Goal: Task Accomplishment & Management: Use online tool/utility

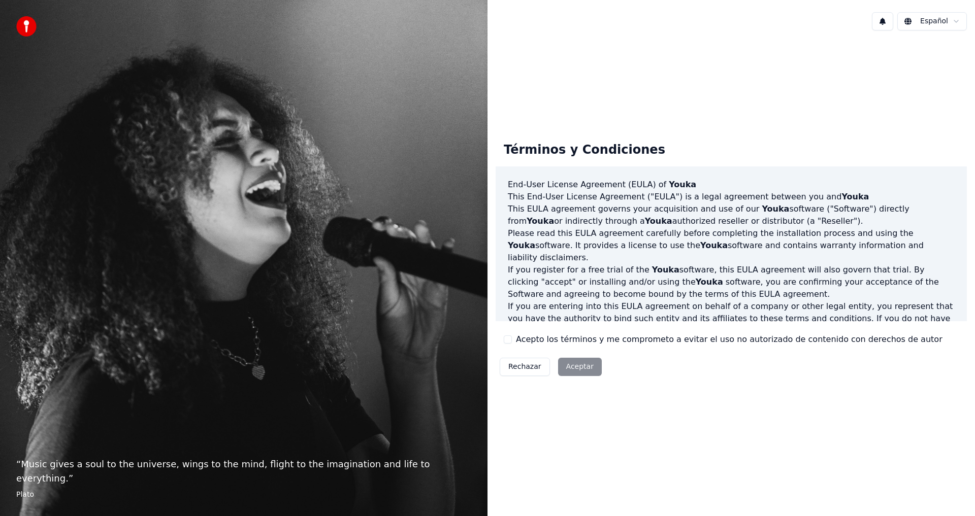
click at [503, 341] on div "Términos y Condiciones End-User License Agreement ([PERSON_NAME]) of Youka This…" at bounding box center [730, 257] width 471 height 246
click at [506, 339] on button "Acepto los términos y me comprometo a evitar el uso no autorizado de contenido …" at bounding box center [508, 340] width 8 height 8
click at [569, 366] on button "Aceptar" at bounding box center [580, 367] width 44 height 18
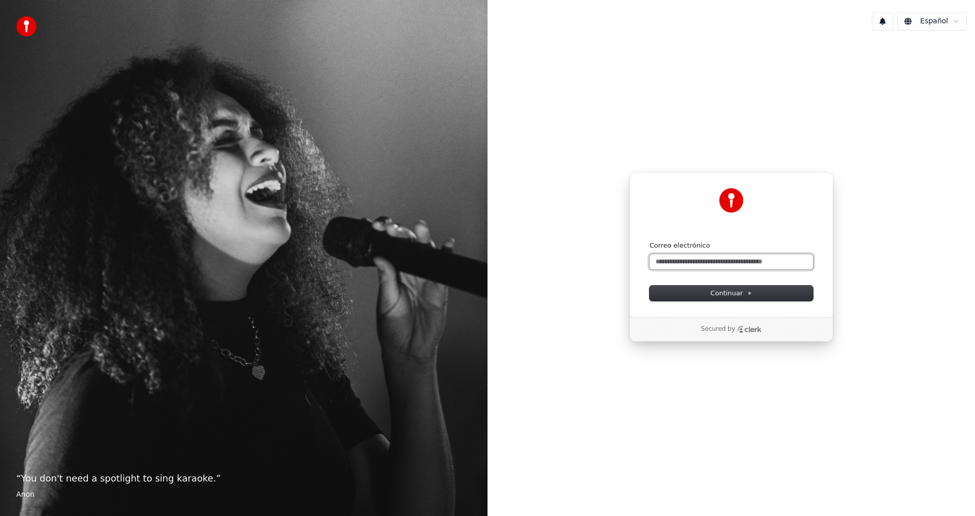
click at [757, 260] on input "Correo electrónico" at bounding box center [730, 261] width 163 height 15
click at [751, 291] on button "Continuar" at bounding box center [730, 293] width 163 height 15
type input "**********"
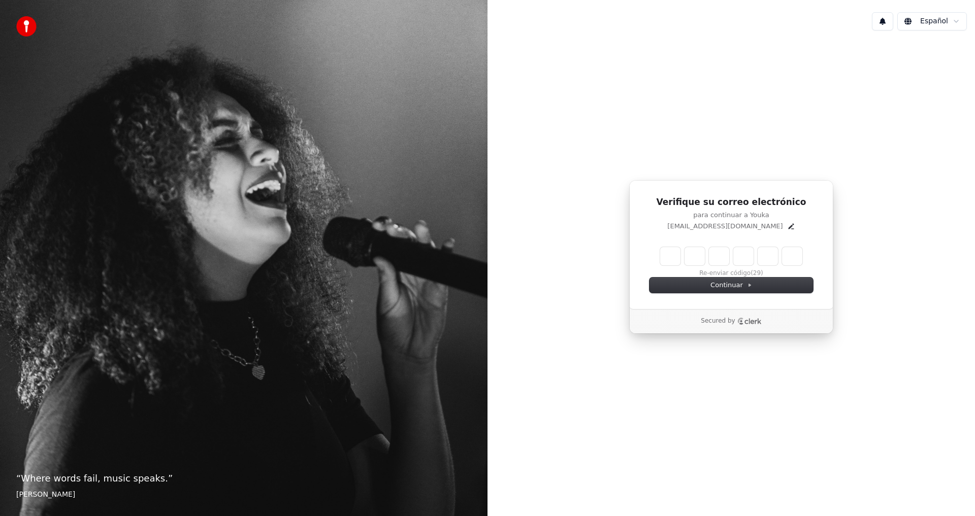
click at [678, 259] on input "Enter verification code" at bounding box center [731, 256] width 142 height 18
type input "******"
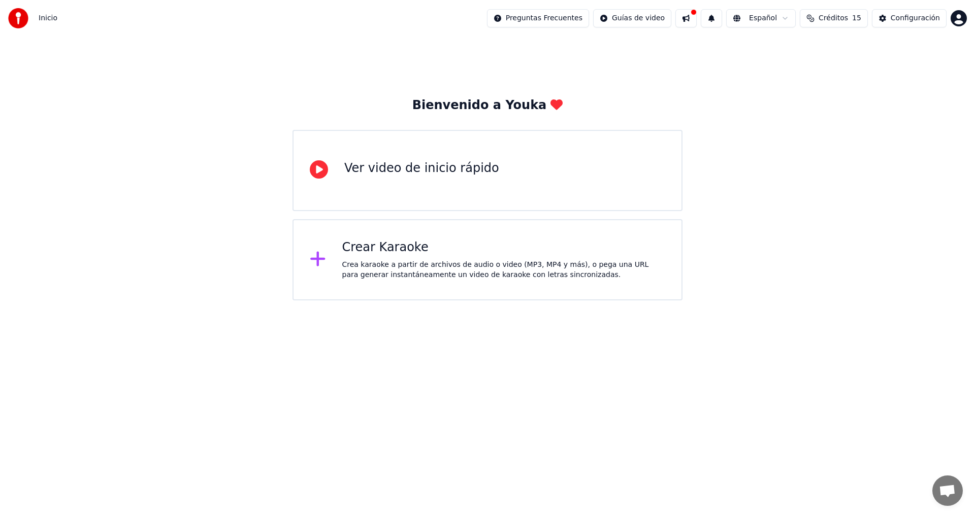
click at [501, 249] on div "Crear Karaoke" at bounding box center [503, 248] width 323 height 16
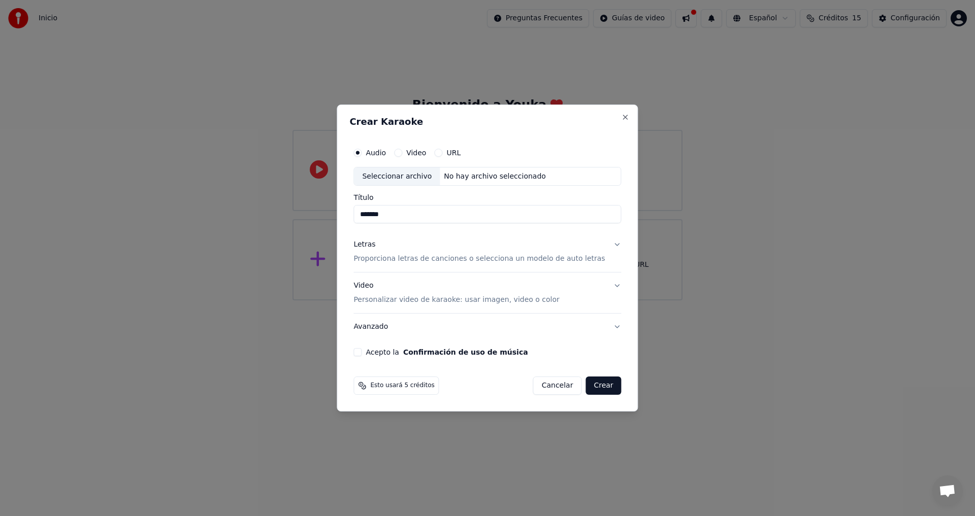
click at [429, 217] on input "*******" at bounding box center [486, 215] width 267 height 18
click at [510, 179] on div "No hay archivo seleccionado" at bounding box center [495, 177] width 110 height 10
type input "**********"
click at [544, 260] on p "Proporciona letras de canciones o selecciona un modelo de auto letras" at bounding box center [478, 259] width 251 height 10
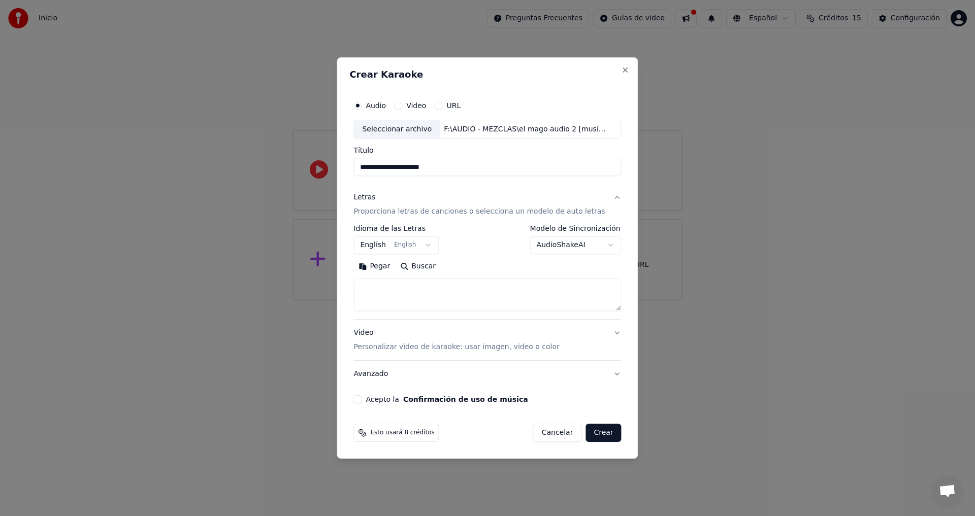
click at [393, 285] on textarea at bounding box center [486, 295] width 267 height 32
click at [401, 299] on textarea at bounding box center [486, 295] width 267 height 32
click at [405, 299] on textarea at bounding box center [486, 295] width 267 height 32
click at [409, 288] on textarea at bounding box center [486, 295] width 267 height 32
click at [422, 302] on textarea at bounding box center [486, 295] width 267 height 32
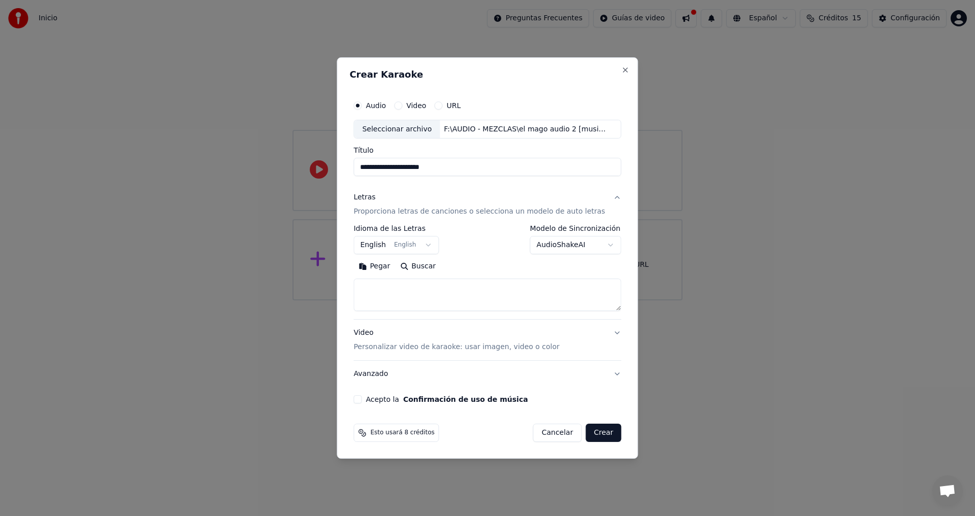
click at [431, 249] on button "English English" at bounding box center [395, 246] width 85 height 18
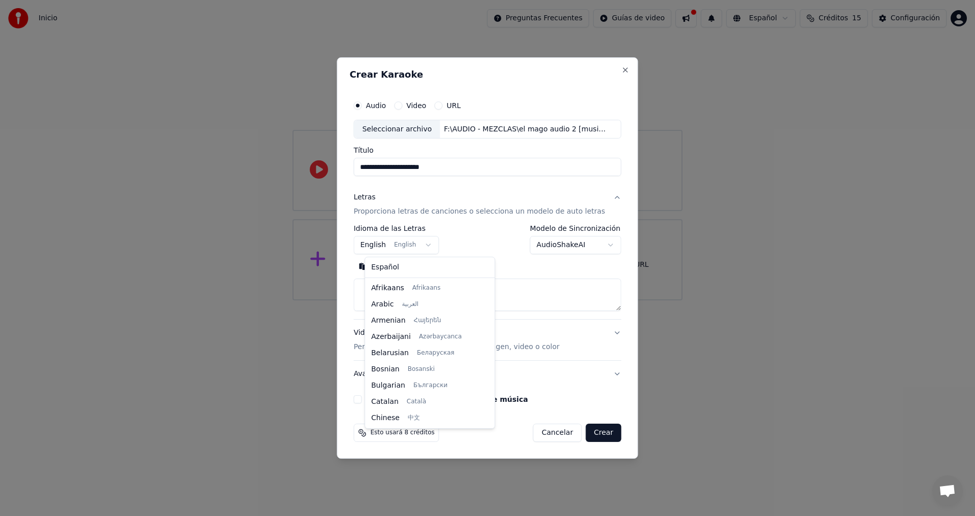
scroll to position [81, 0]
select select "**"
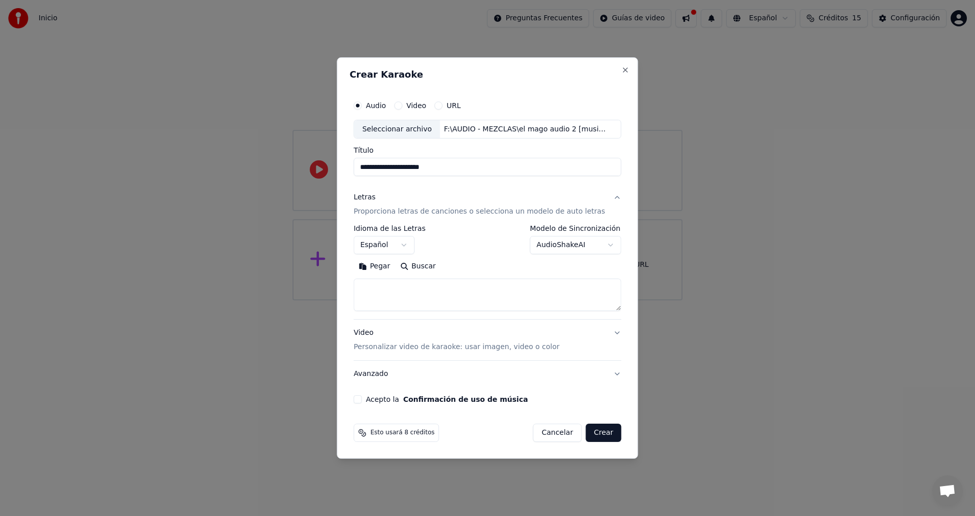
click at [450, 291] on textarea at bounding box center [486, 295] width 267 height 32
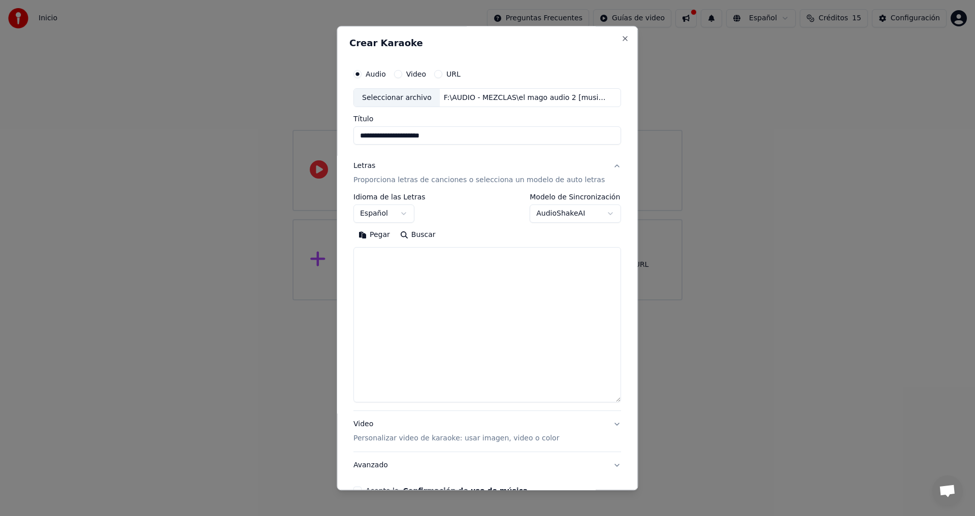
drag, startPoint x: 608, startPoint y: 310, endPoint x: 574, endPoint y: 373, distance: 71.8
click at [615, 409] on div "**********" at bounding box center [487, 258] width 301 height 464
click at [395, 259] on textarea at bounding box center [486, 329] width 267 height 163
click at [382, 233] on button "Pegar" at bounding box center [374, 235] width 42 height 16
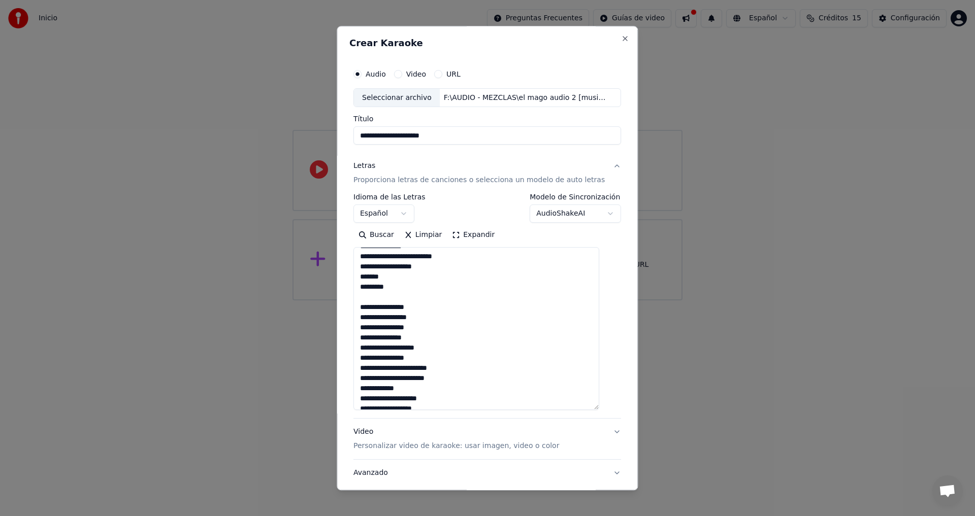
scroll to position [68, 0]
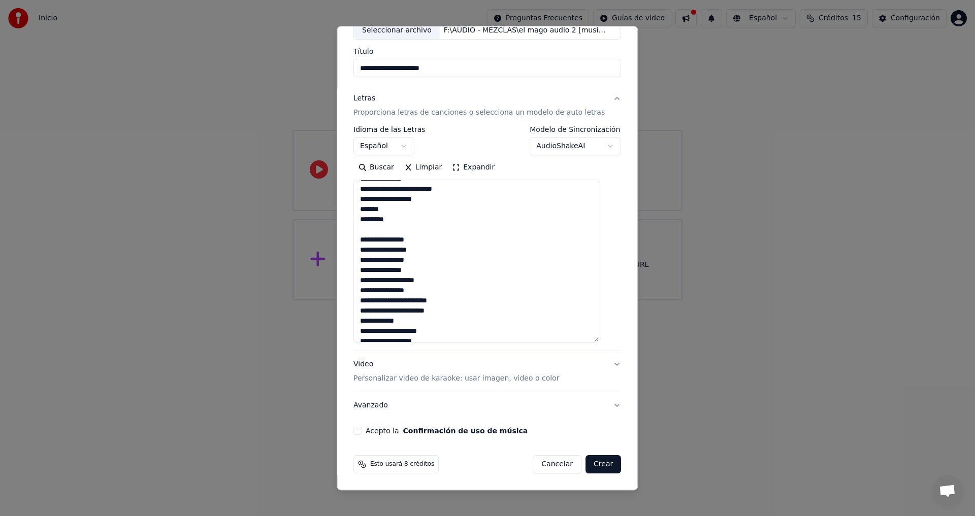
click at [600, 361] on button "Video Personalizar video de karaoke: usar imagen, video o color" at bounding box center [486, 372] width 267 height 41
type textarea "**********"
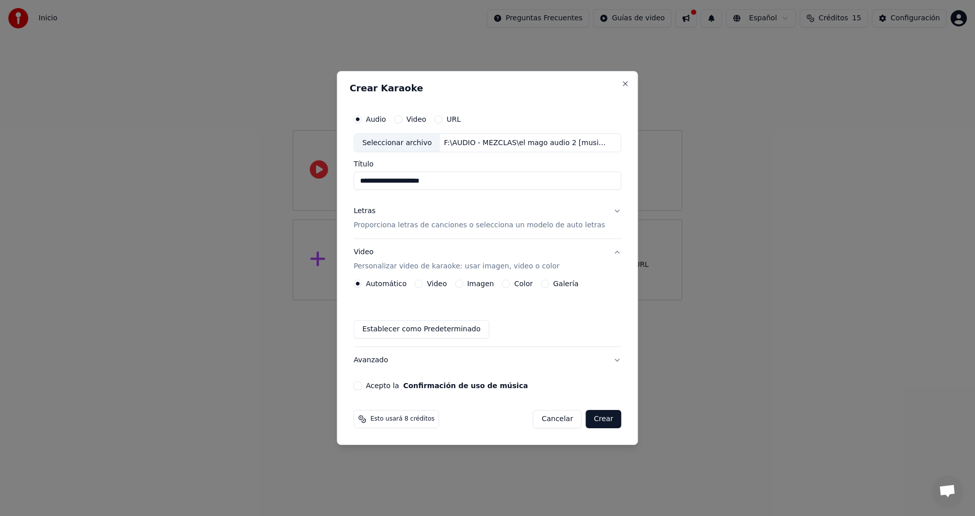
click at [553, 282] on div "Galería" at bounding box center [560, 284] width 38 height 8
click at [548, 283] on button "Galería" at bounding box center [545, 284] width 8 height 8
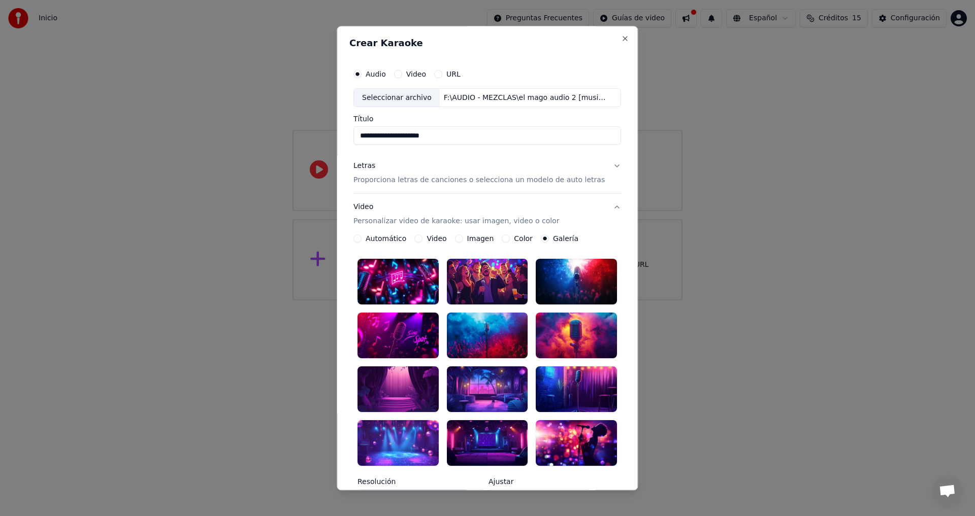
click at [421, 239] on button "Video" at bounding box center [419, 239] width 8 height 8
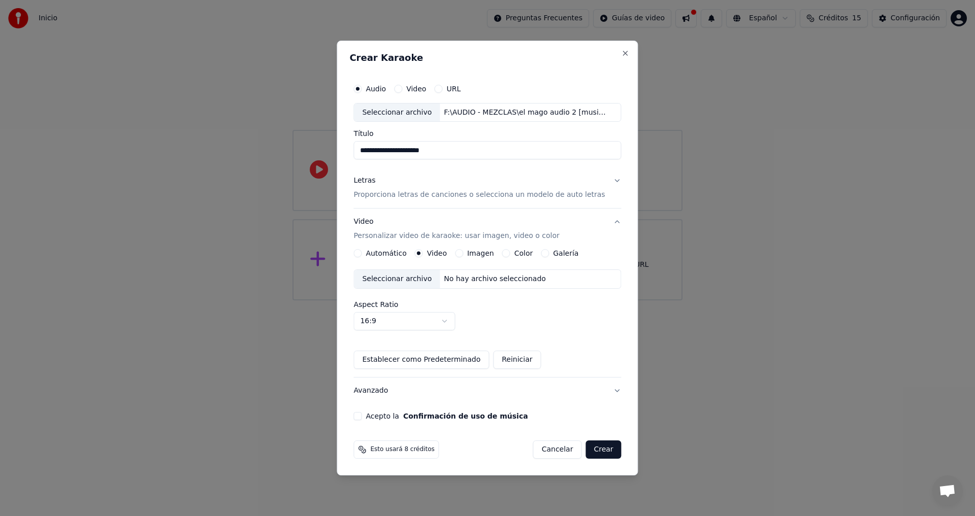
click at [471, 276] on div "No hay archivo seleccionado" at bounding box center [495, 279] width 110 height 10
click at [574, 354] on div "Establecer como Predeterminado Reiniciar" at bounding box center [486, 360] width 267 height 18
click at [361, 419] on button "Acepto la Confirmación de uso de música" at bounding box center [357, 416] width 8 height 8
click at [596, 451] on button "Crear" at bounding box center [603, 450] width 36 height 18
